Goal: Find contact information: Find contact information

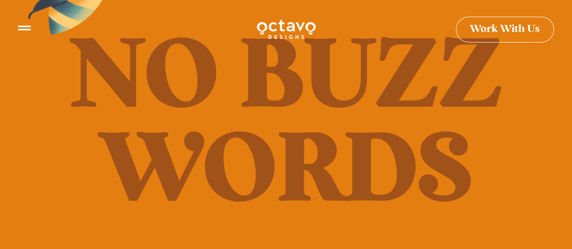
click at [23, 26] on icon at bounding box center [24, 24] width 13 height 5
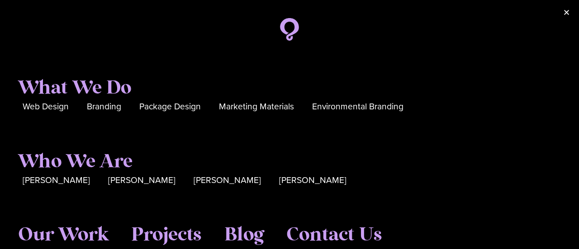
scroll to position [64, 0]
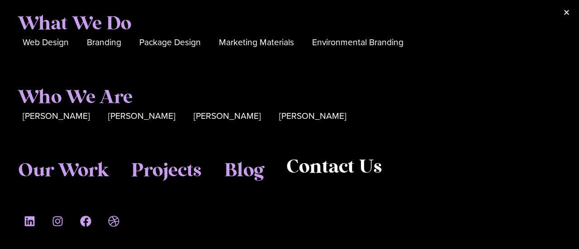
click at [318, 171] on span "Contact Us" at bounding box center [334, 167] width 96 height 23
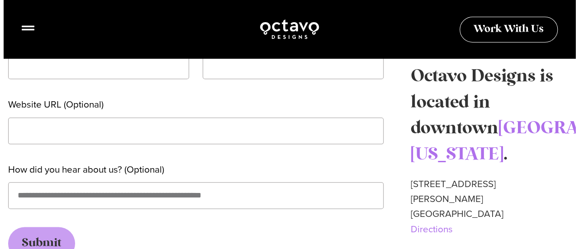
scroll to position [460, 0]
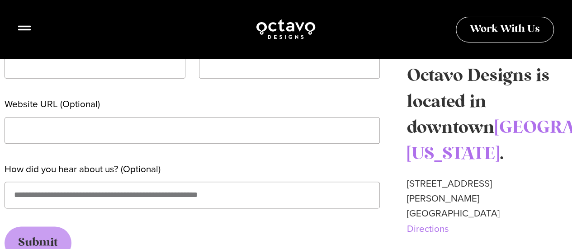
click at [410, 223] on p "50 Citizens Way, Suite 403-1A Frederick, MD 21701 Directions" at bounding box center [487, 206] width 161 height 60
drag, startPoint x: 406, startPoint y: 223, endPoint x: 463, endPoint y: 224, distance: 57.0
click at [463, 224] on div "Name Email How can we help? Phone (Optional) Company Name (Optional) Website UR…" at bounding box center [286, 75] width 563 height 534
copy p "Frederick, MD"
click at [29, 27] on icon at bounding box center [24, 24] width 13 height 13
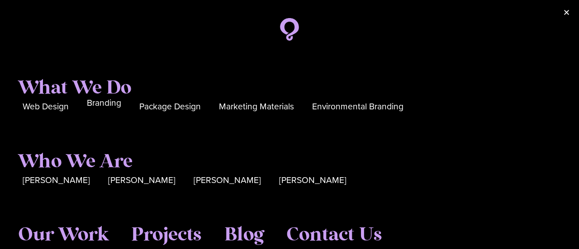
click at [90, 104] on span "Branding" at bounding box center [104, 103] width 34 height 14
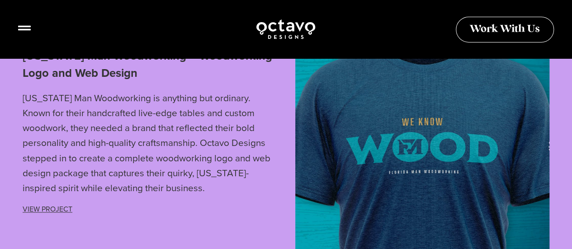
scroll to position [2279, 0]
click at [34, 203] on link "View Project" at bounding box center [48, 208] width 50 height 10
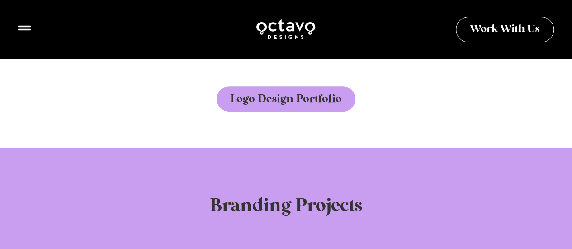
scroll to position [2025, 0]
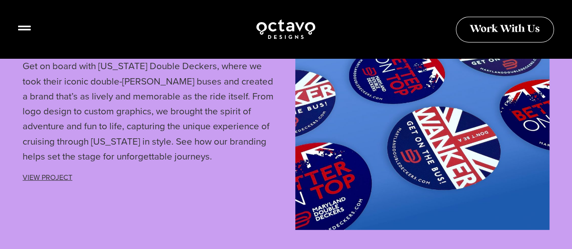
scroll to position [4542, 0]
